Goal: Check status: Check status

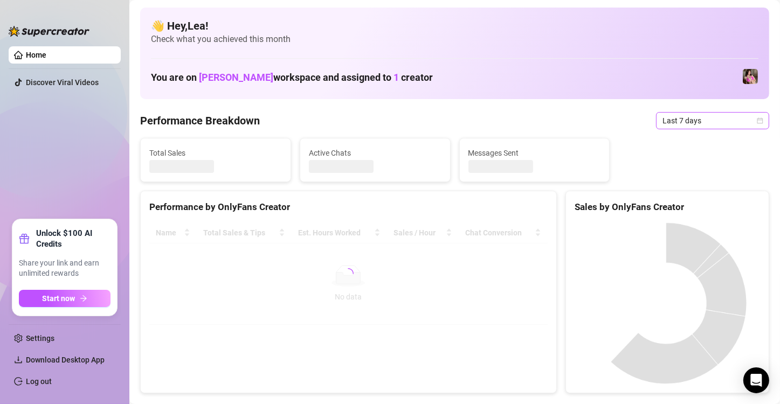
click at [757, 122] on icon "calendar" at bounding box center [760, 120] width 6 height 6
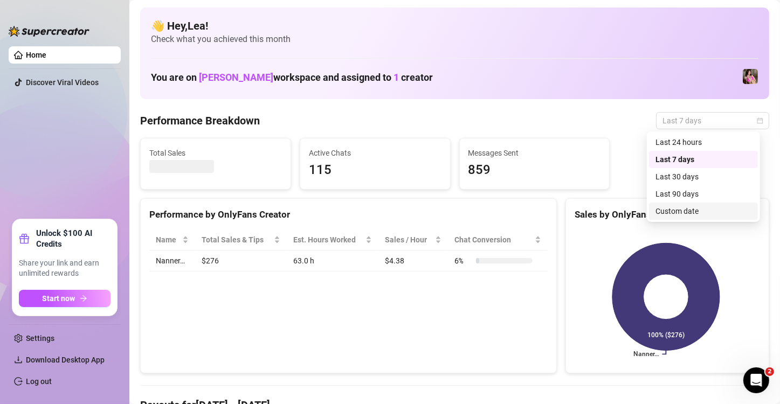
click at [685, 215] on div "Custom date" at bounding box center [703, 211] width 96 height 12
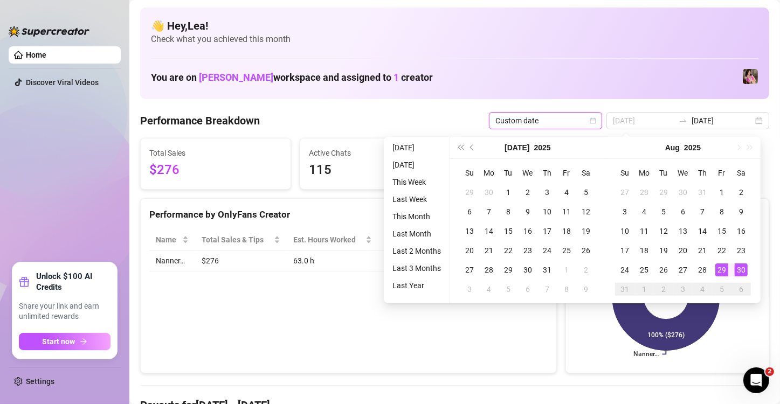
type input "2025-08-30"
click at [746, 269] on div "30" at bounding box center [740, 269] width 13 height 13
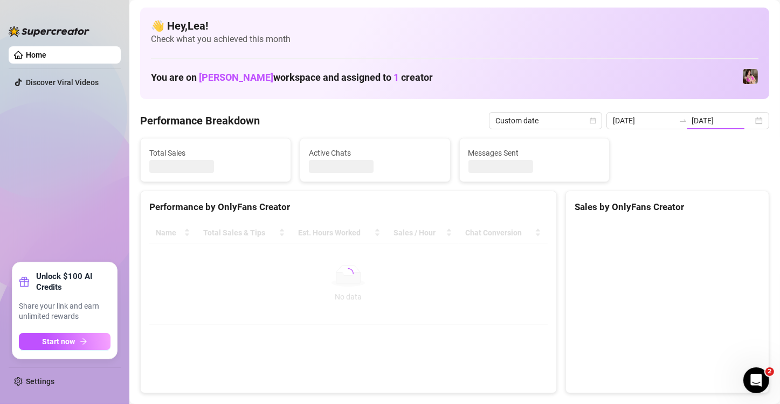
type input "2025-08-30"
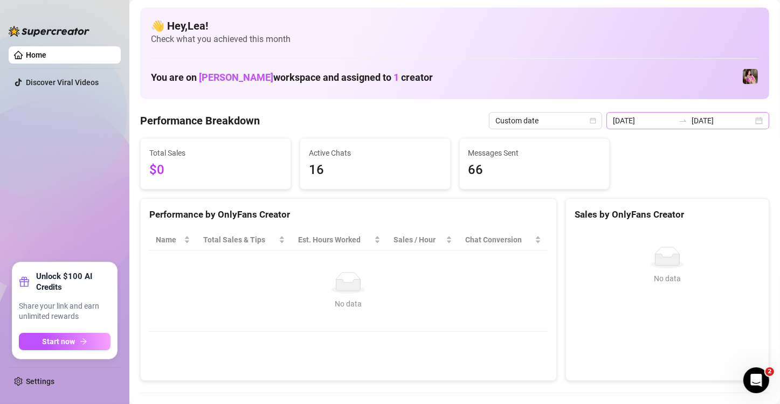
click at [749, 121] on div "2025-08-30 2025-08-30" at bounding box center [687, 120] width 163 height 17
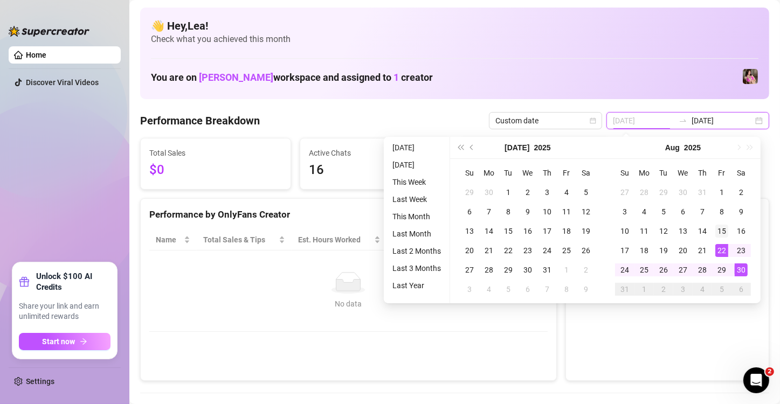
type input "[DATE]"
click at [721, 231] on div "15" at bounding box center [721, 231] width 13 height 13
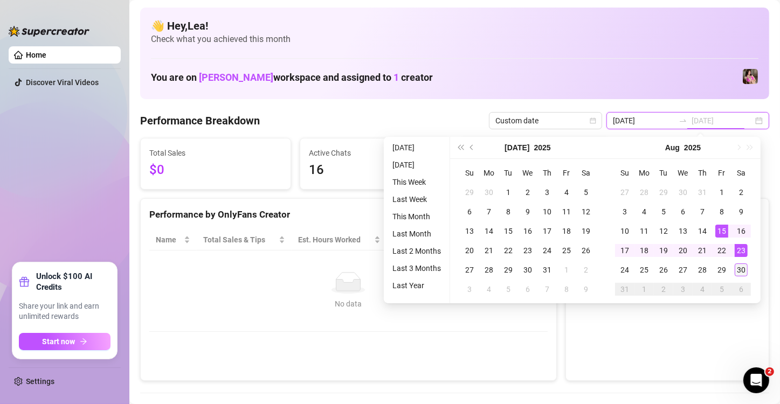
type input "2025-08-30"
click at [736, 270] on div "30" at bounding box center [740, 269] width 13 height 13
type input "[DATE]"
